Goal: Task Accomplishment & Management: Manage account settings

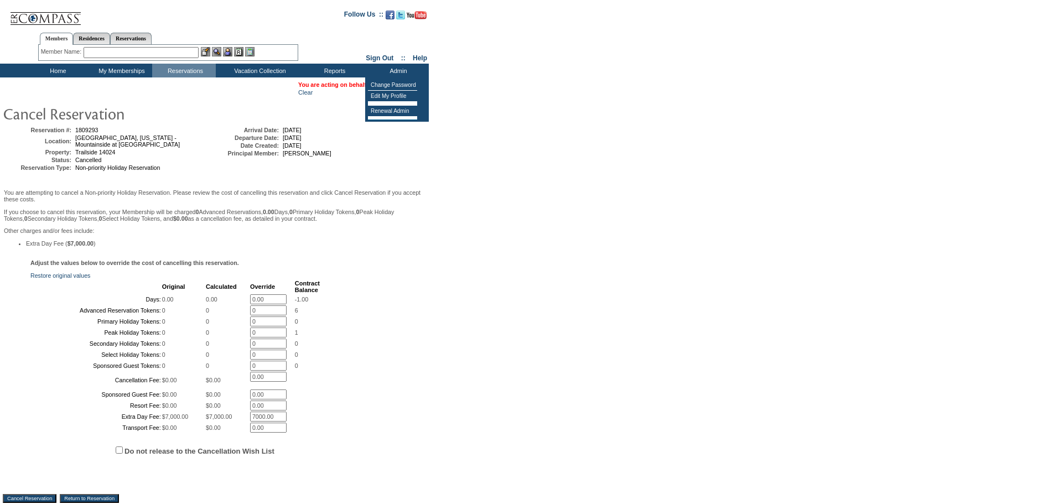
click at [500, 123] on form "Follow Us ::" at bounding box center [525, 289] width 1050 height 572
click at [478, 132] on form "Follow Us ::" at bounding box center [525, 289] width 1050 height 572
click at [401, 88] on link "[PERSON_NAME]" at bounding box center [400, 84] width 49 height 7
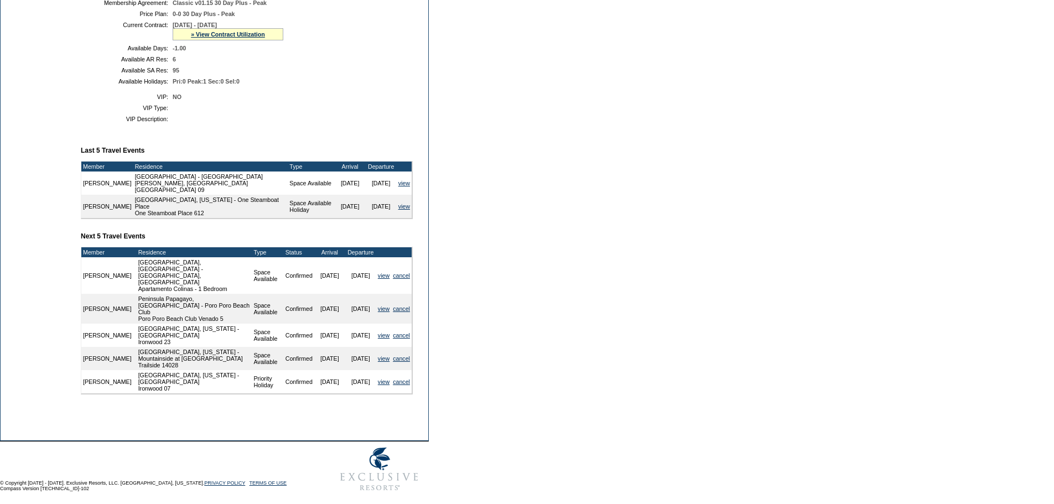
scroll to position [292, 0]
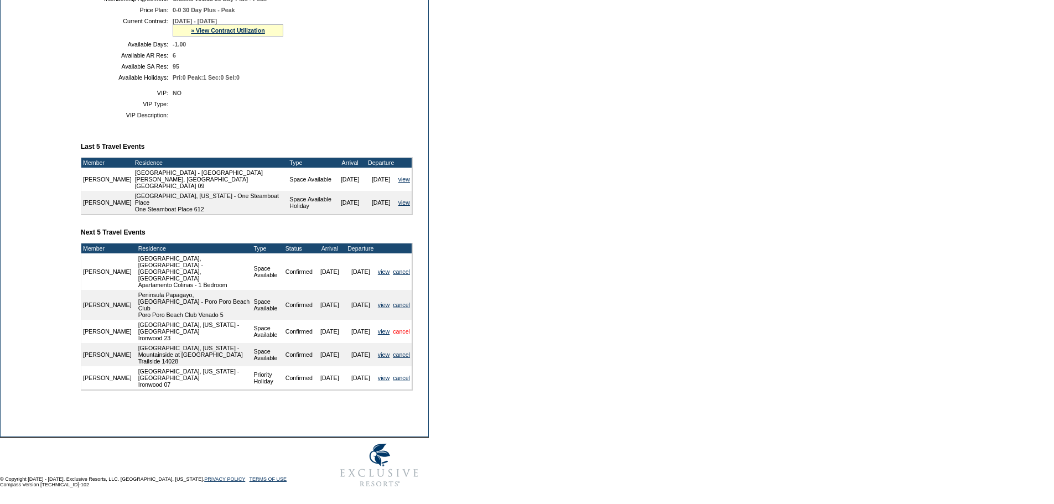
click at [398, 330] on link "cancel" at bounding box center [401, 331] width 17 height 7
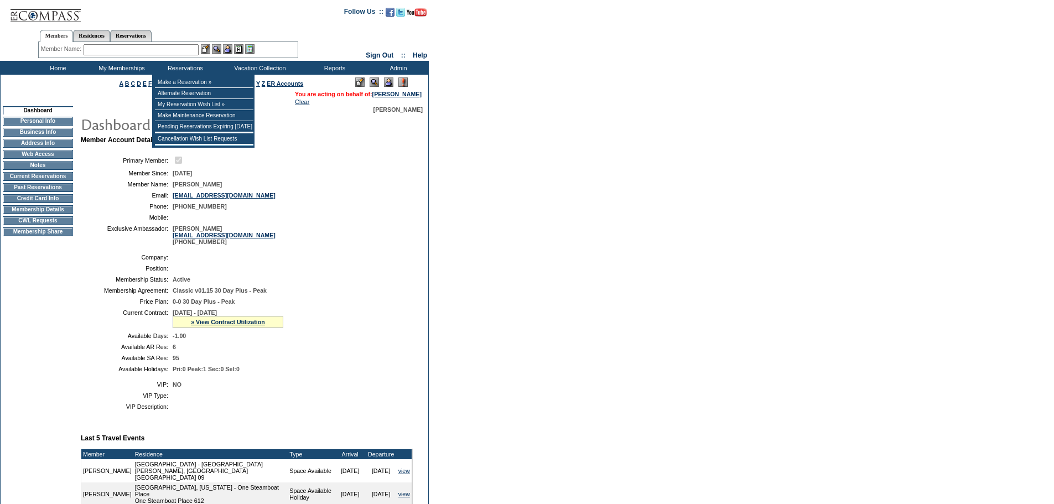
click at [186, 46] on input "text" at bounding box center [141, 49] width 115 height 11
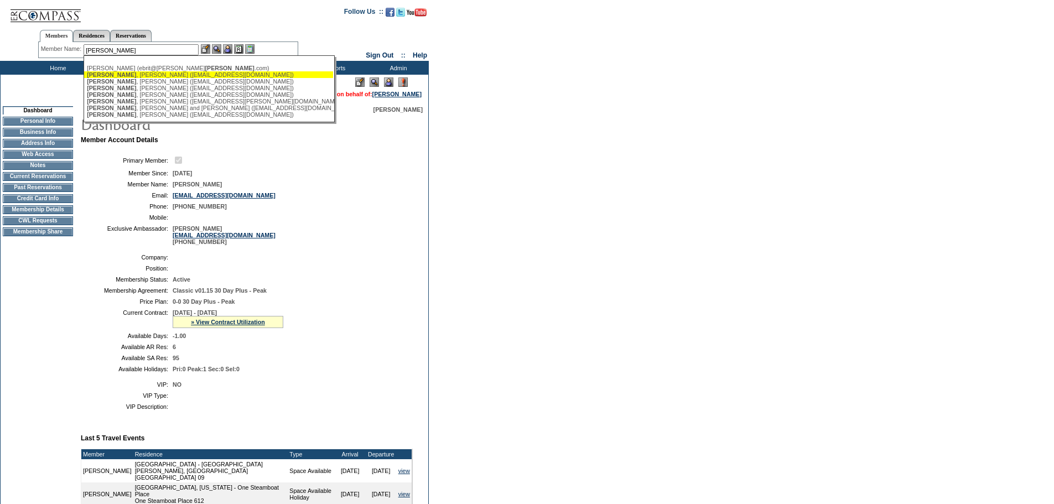
click at [141, 74] on div "Reynolds , Barry (bdrey12@gmail.com)" at bounding box center [208, 74] width 243 height 7
type input "Reynolds, Barry (bdrey12@gmail.com)"
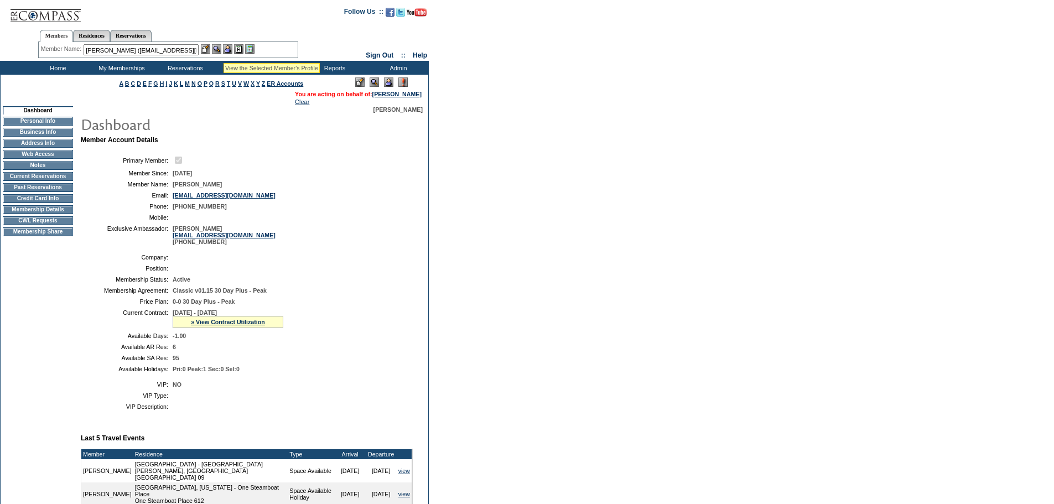
click at [227, 49] on img at bounding box center [227, 48] width 9 height 9
click at [215, 49] on img at bounding box center [216, 48] width 9 height 9
